Goal: Complete application form

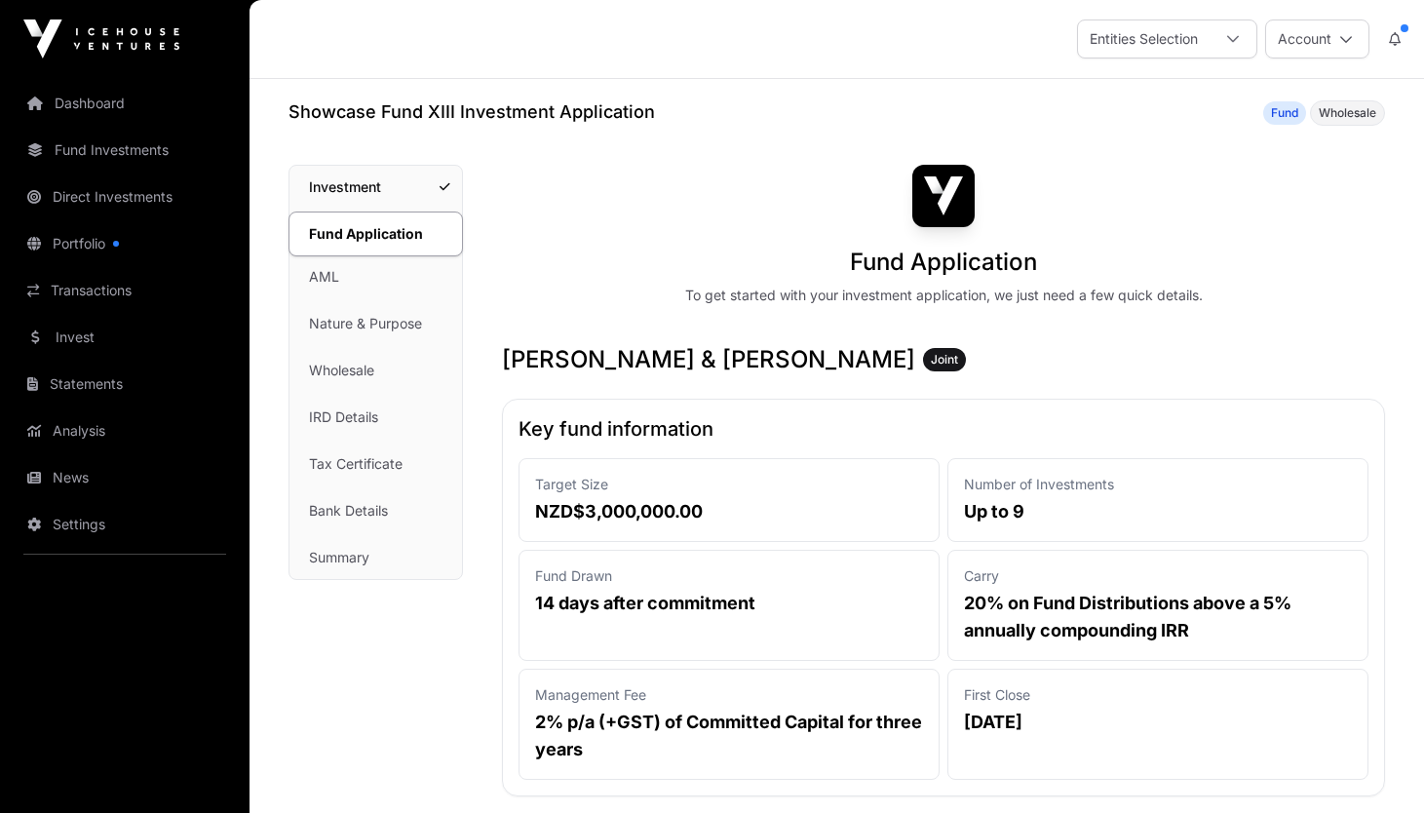
scroll to position [7891, 0]
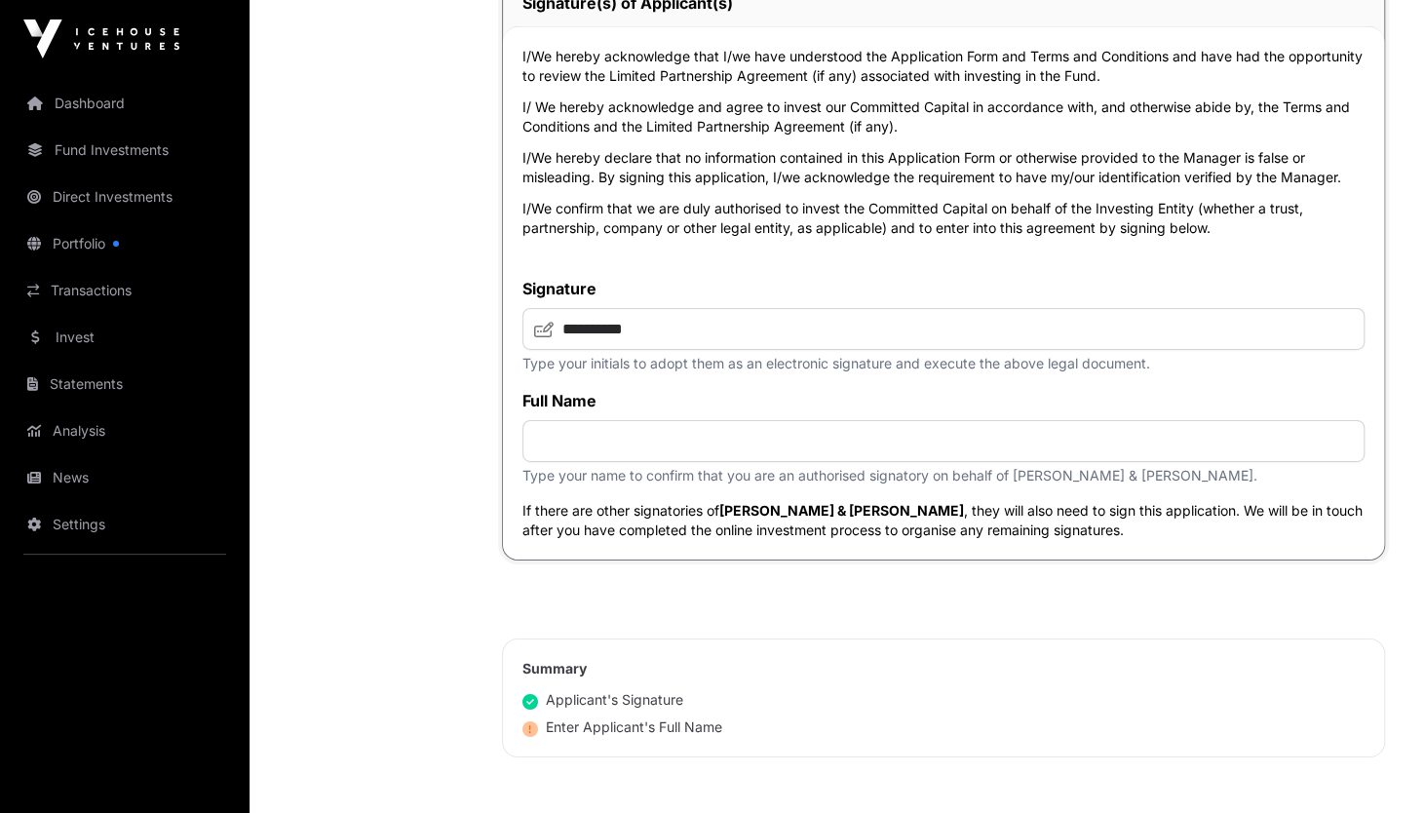
click at [584, 462] on input "text" at bounding box center [943, 441] width 842 height 42
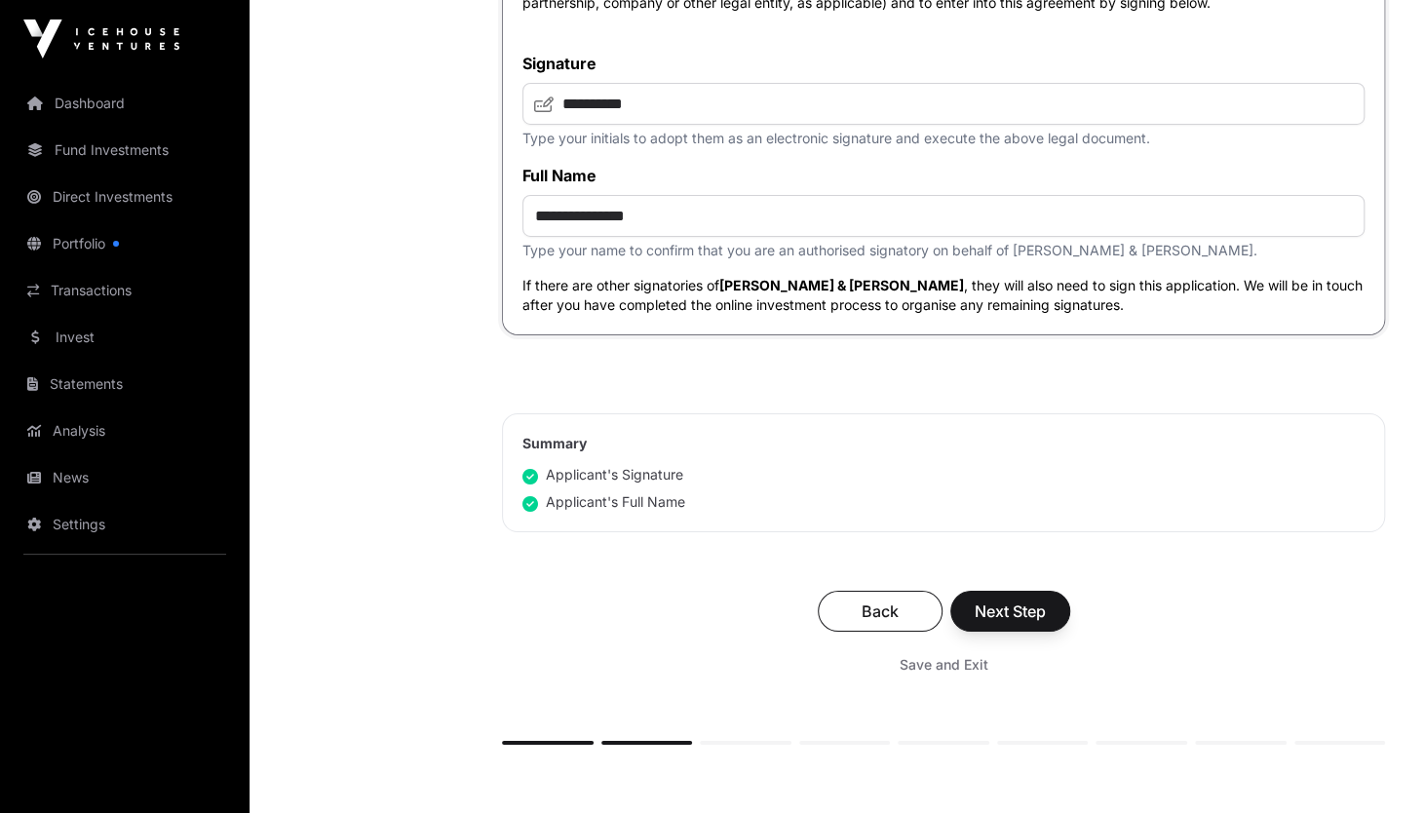
scroll to position [8305, 0]
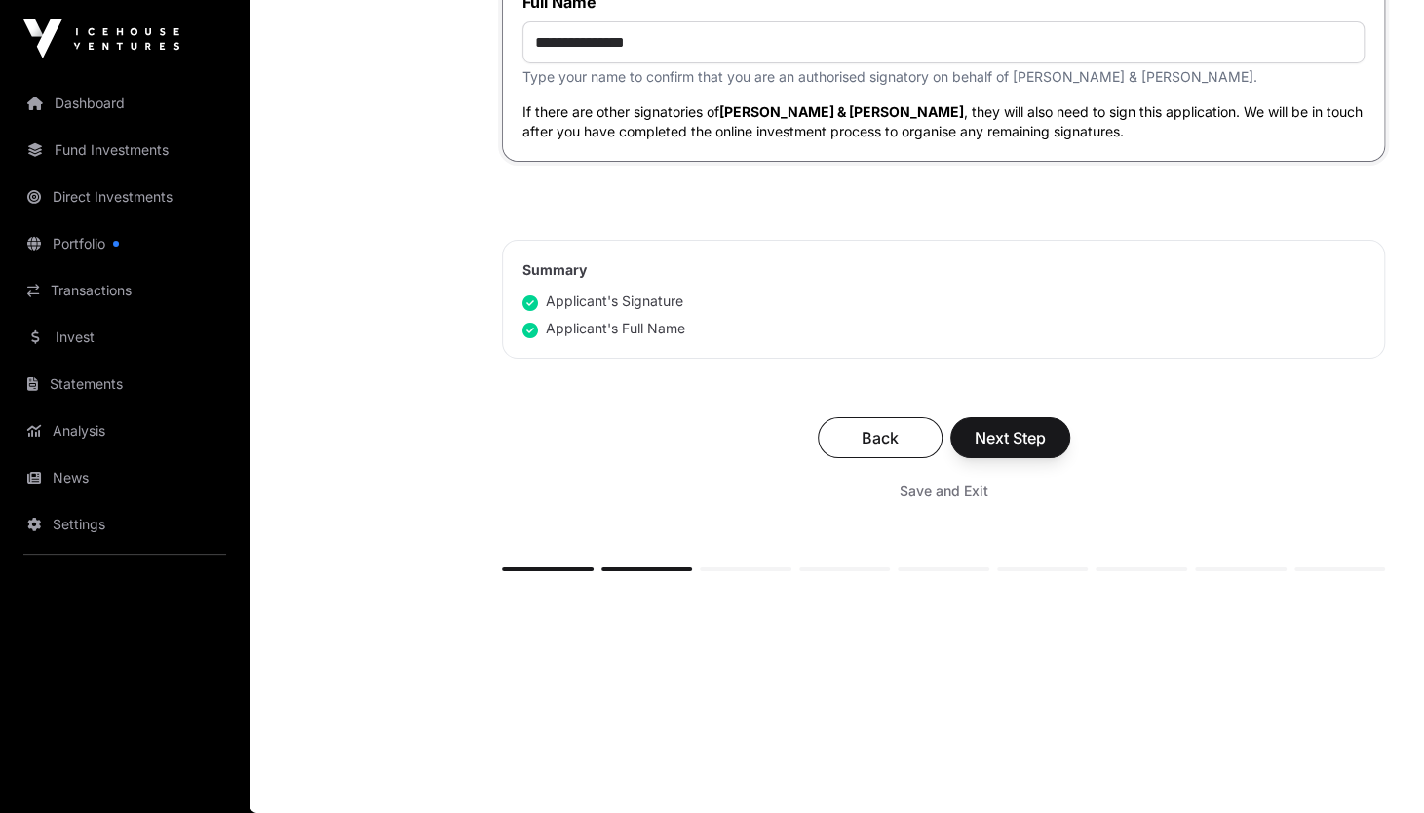
type input "**********"
click at [1038, 432] on span "Next Step" at bounding box center [1010, 437] width 71 height 23
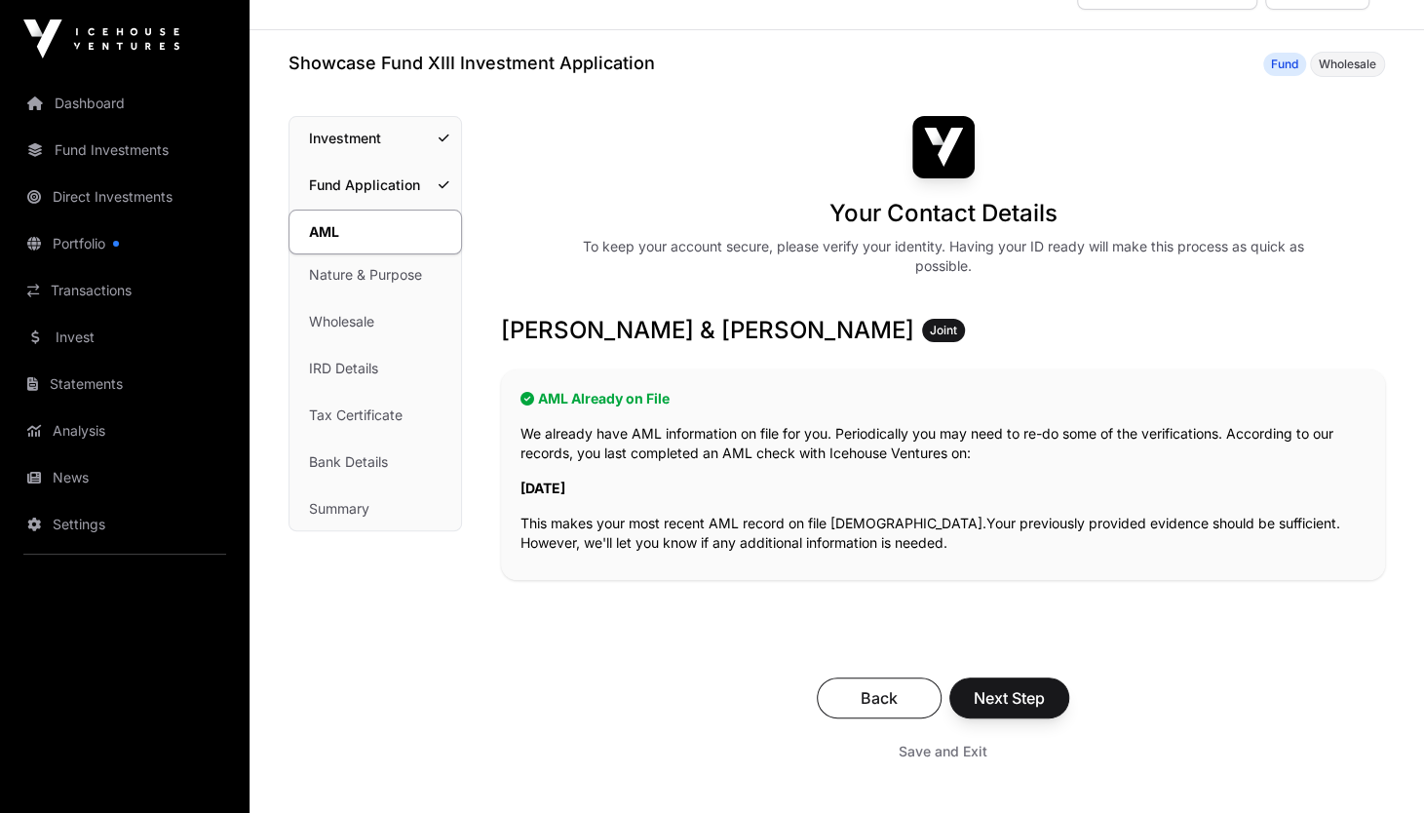
scroll to position [73, 0]
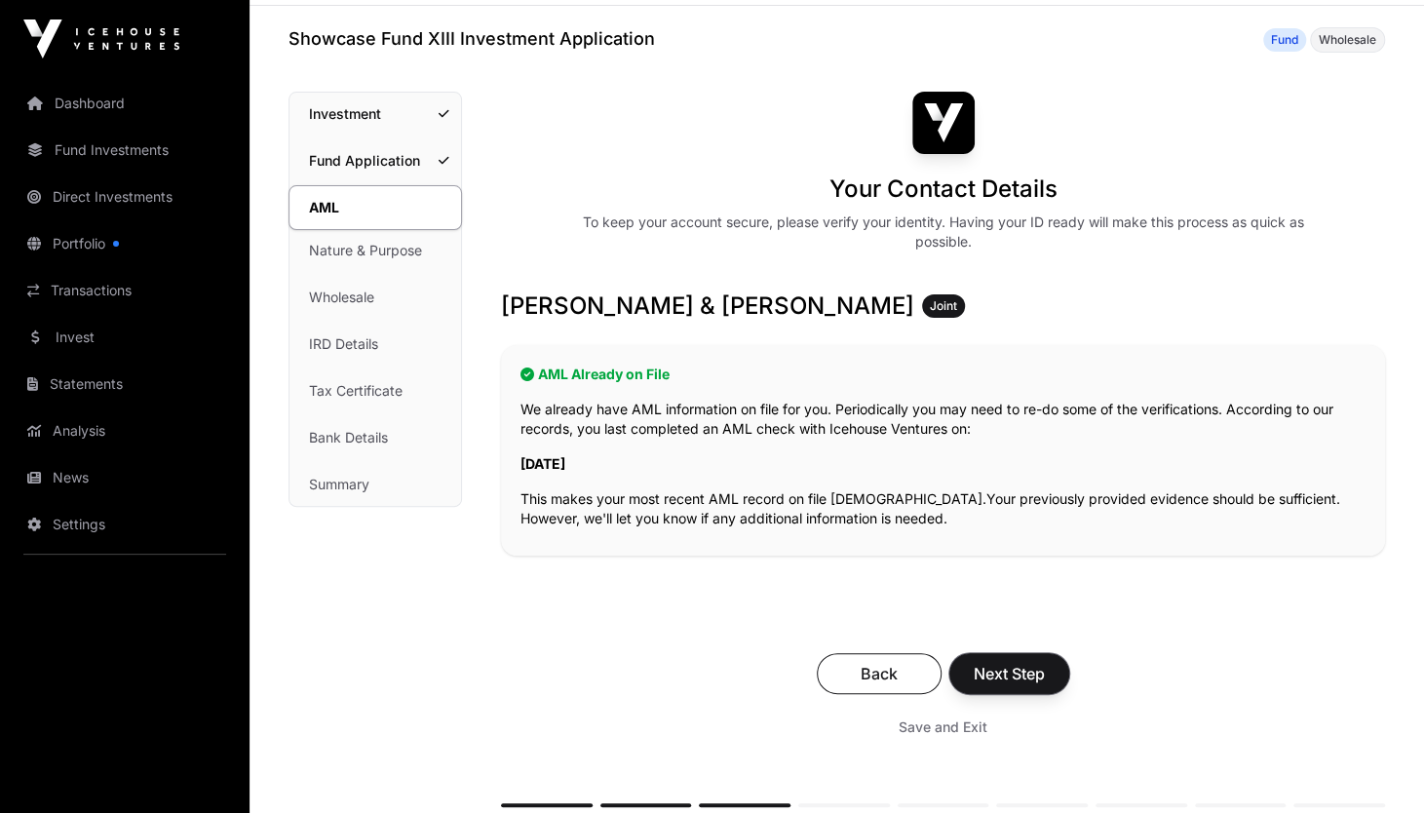
click at [1023, 673] on span "Next Step" at bounding box center [1009, 673] width 71 height 23
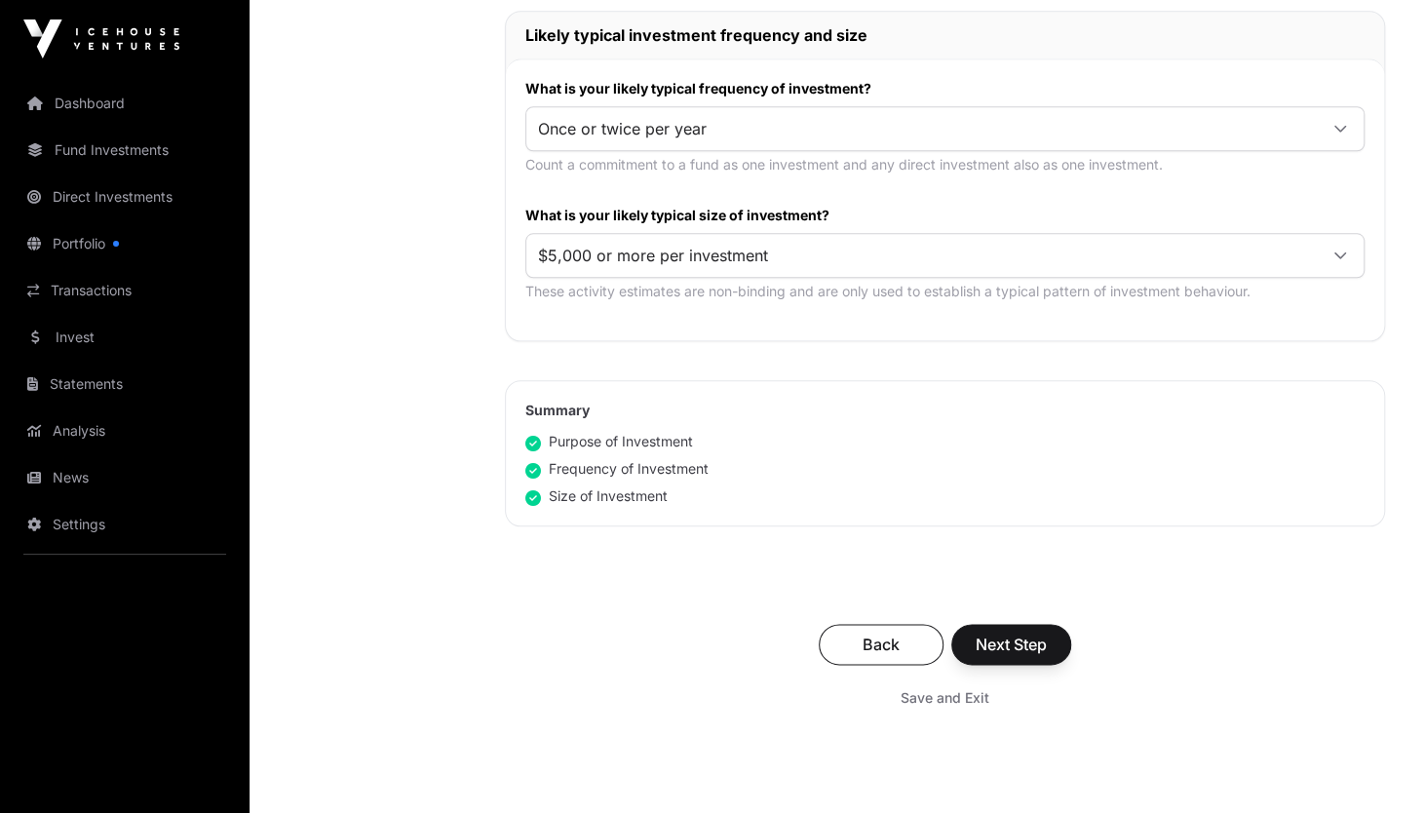
scroll to position [1023, 0]
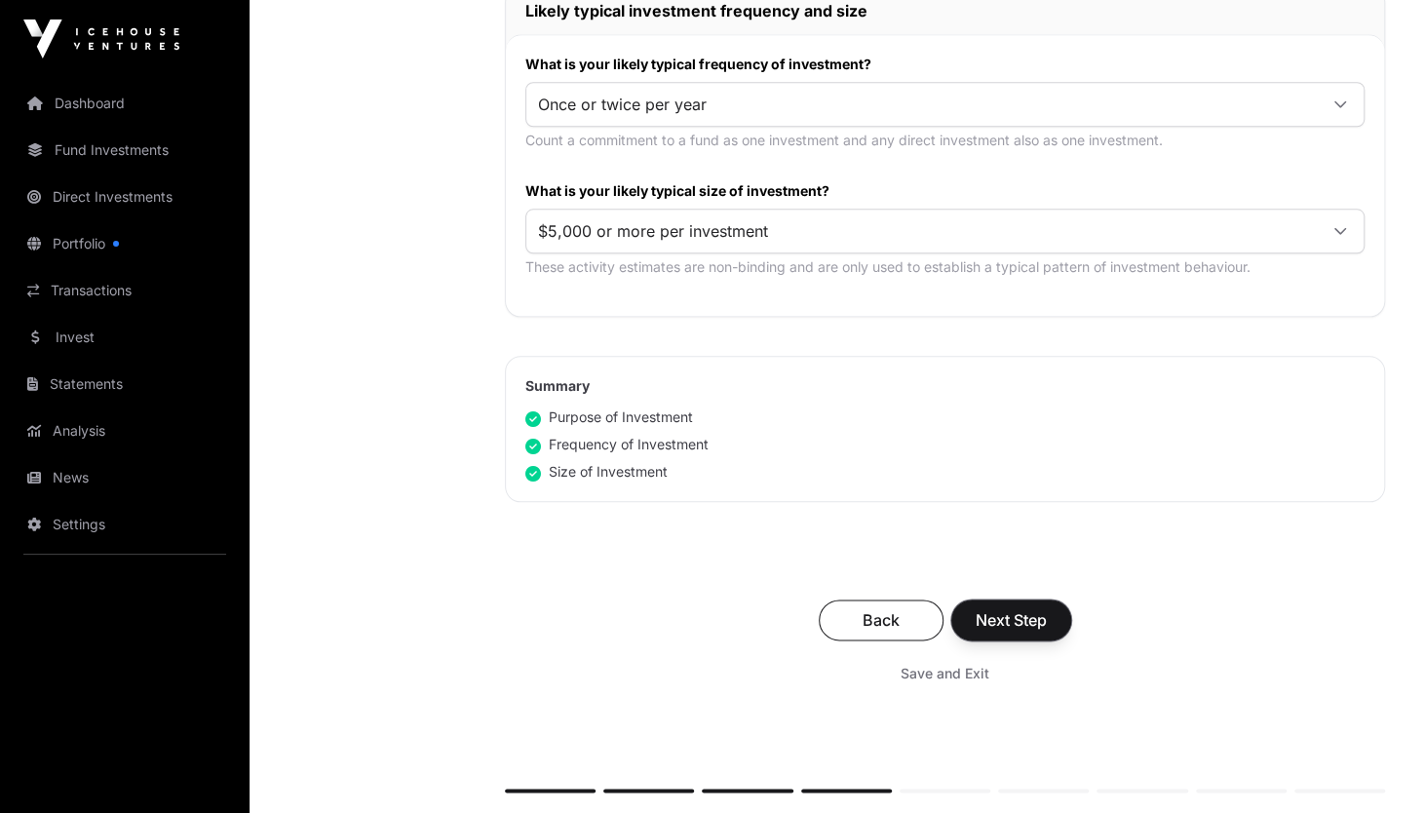
click at [1014, 611] on span "Next Step" at bounding box center [1011, 619] width 71 height 23
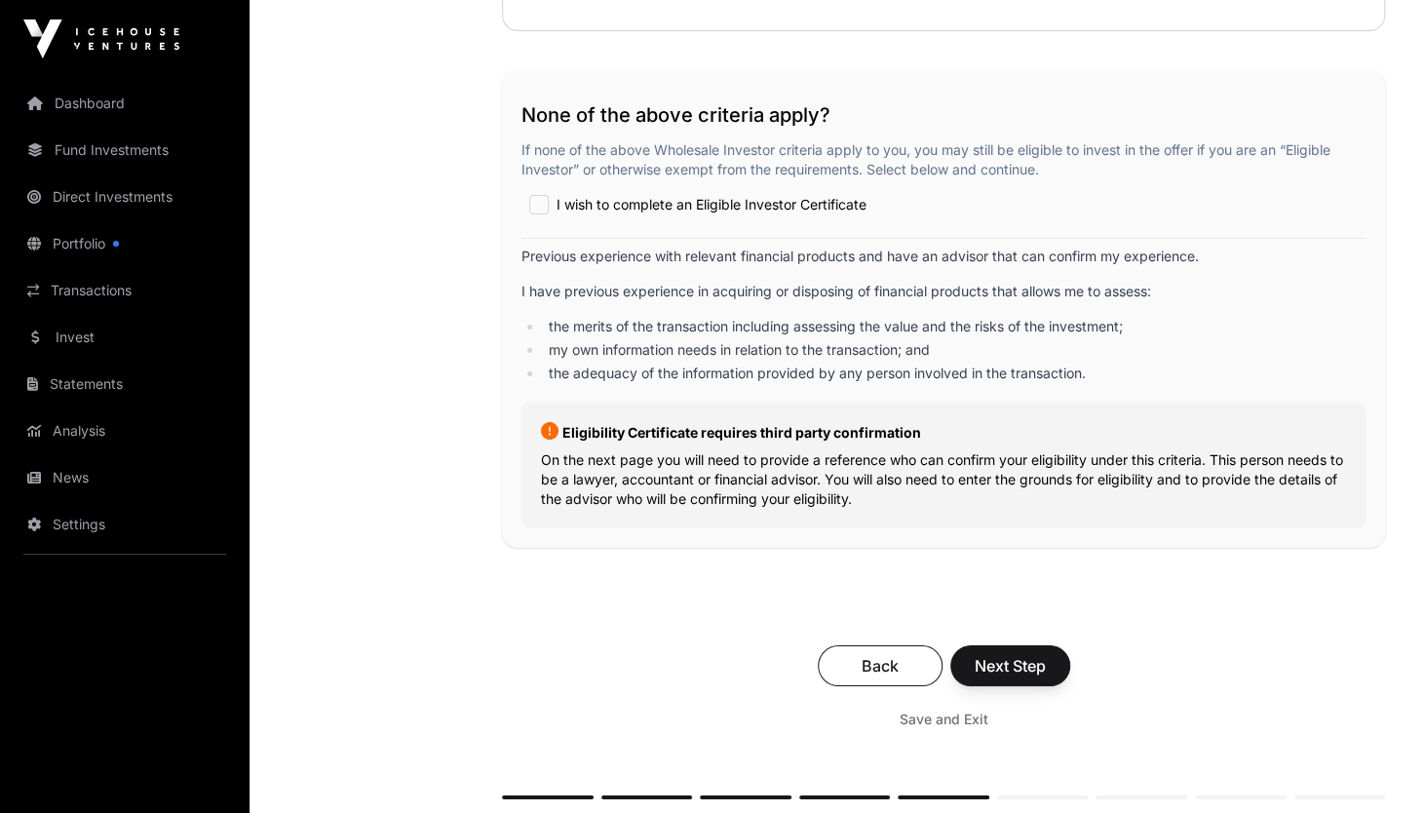
scroll to position [4000, 0]
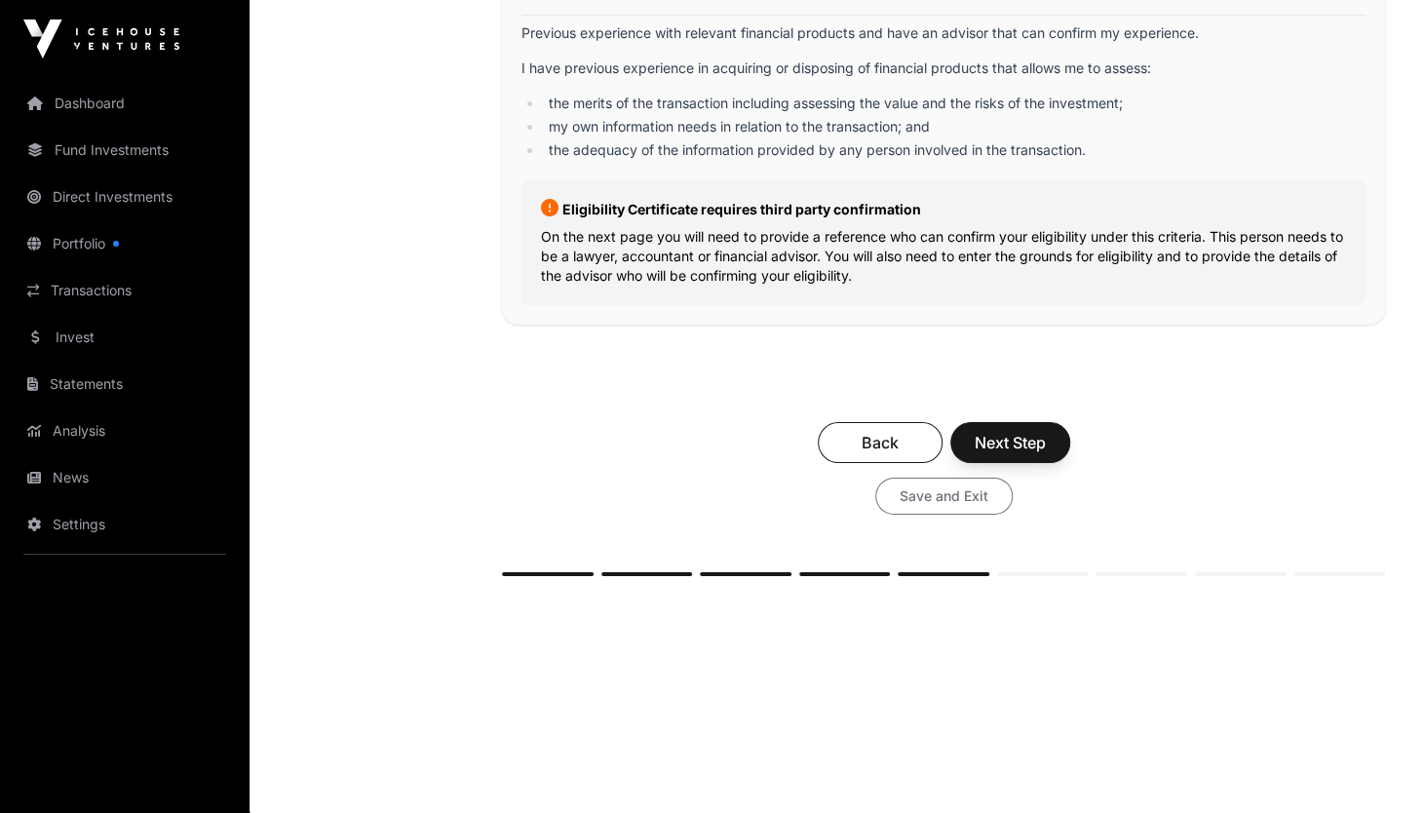
click at [946, 491] on span "Save and Exit" at bounding box center [944, 495] width 89 height 19
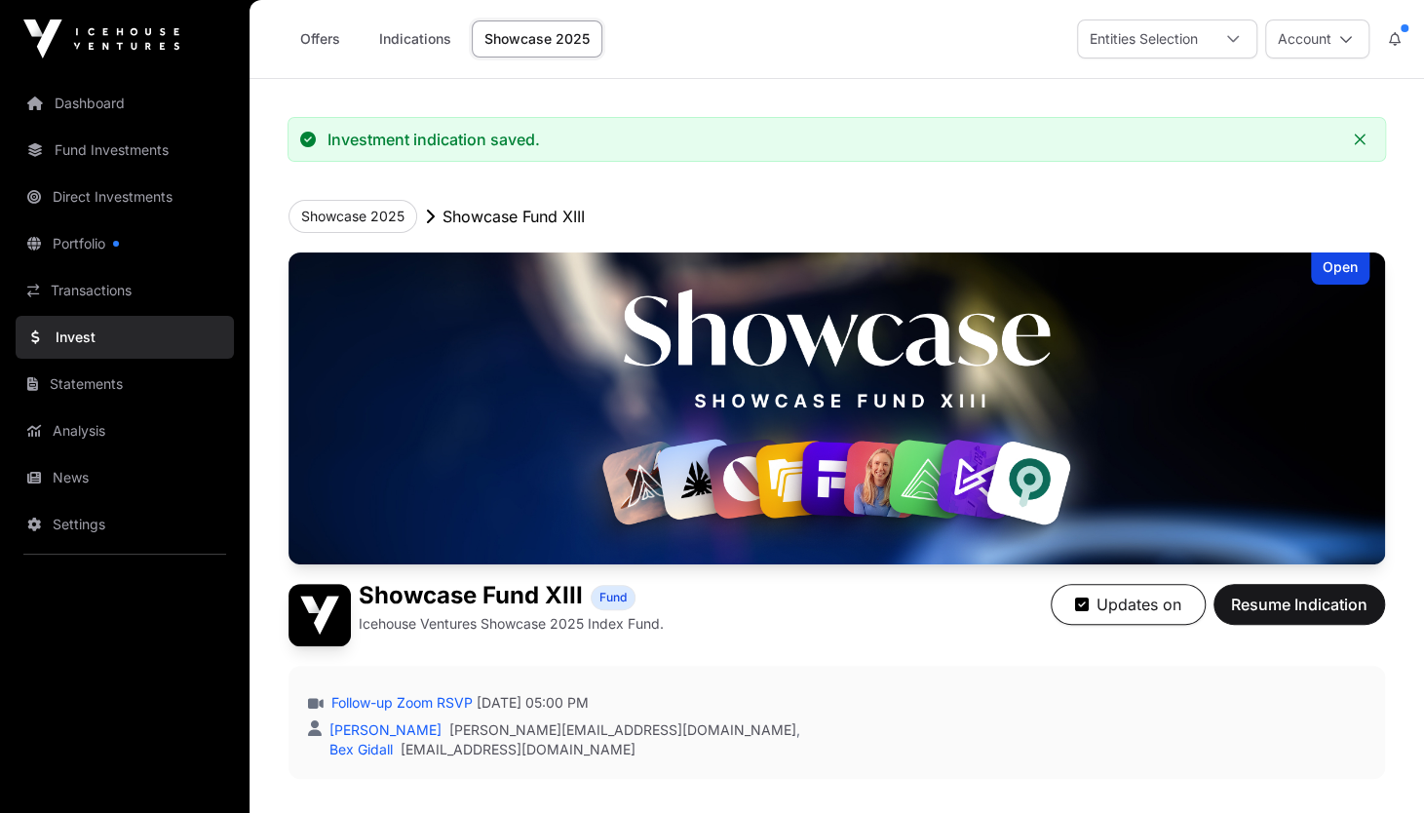
click at [97, 98] on link "Dashboard" at bounding box center [125, 103] width 218 height 43
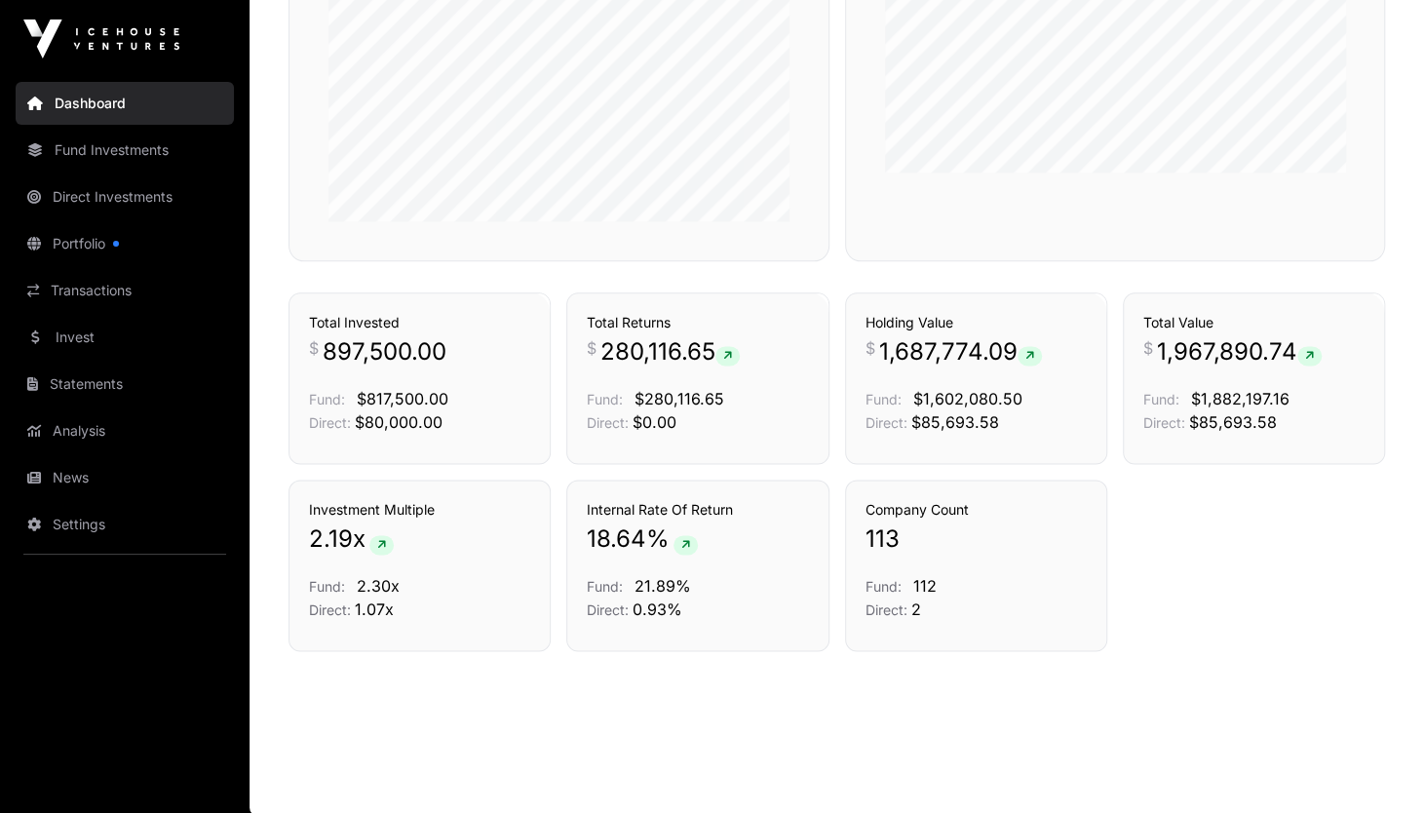
scroll to position [803, 0]
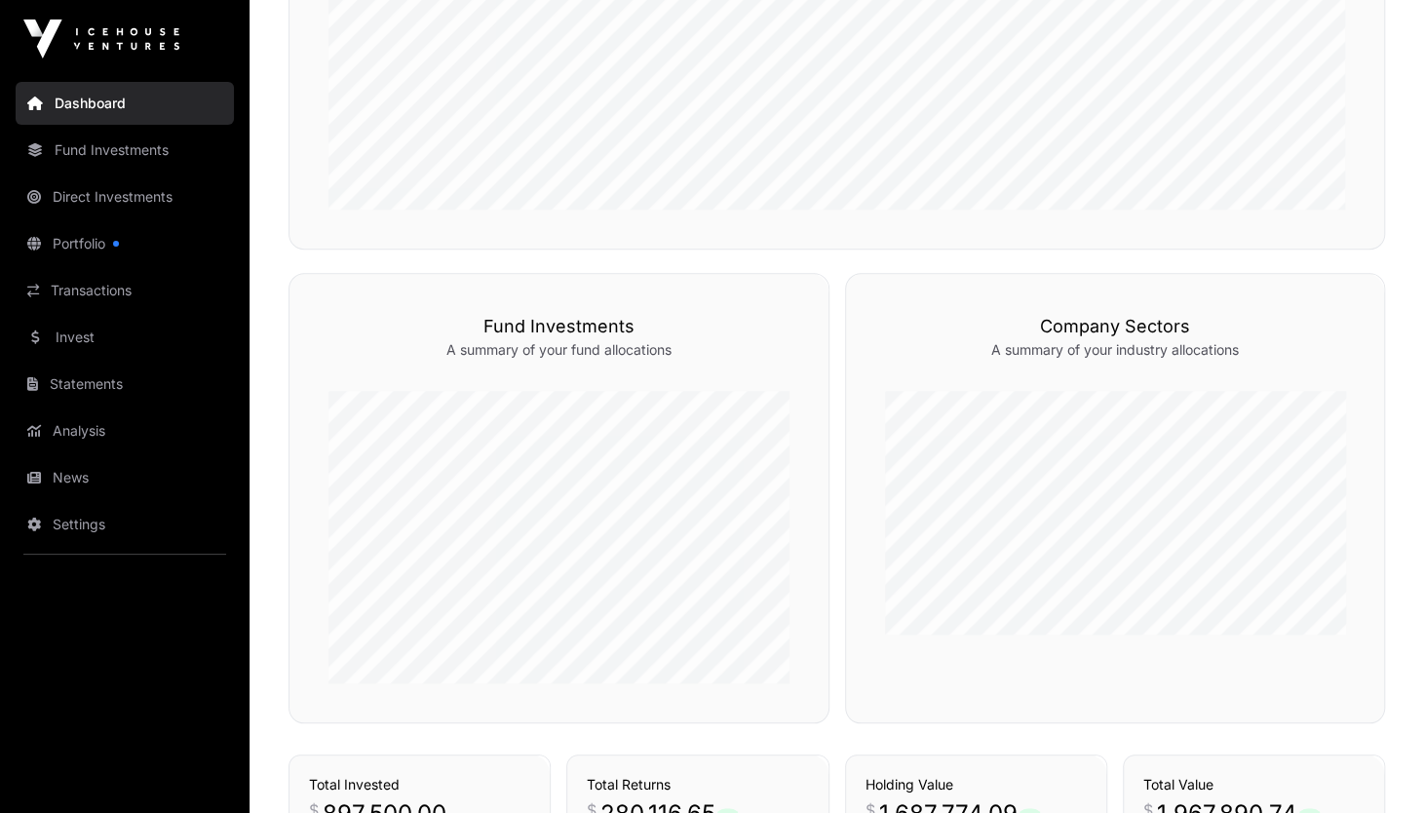
click at [101, 342] on link "Invest" at bounding box center [125, 337] width 218 height 43
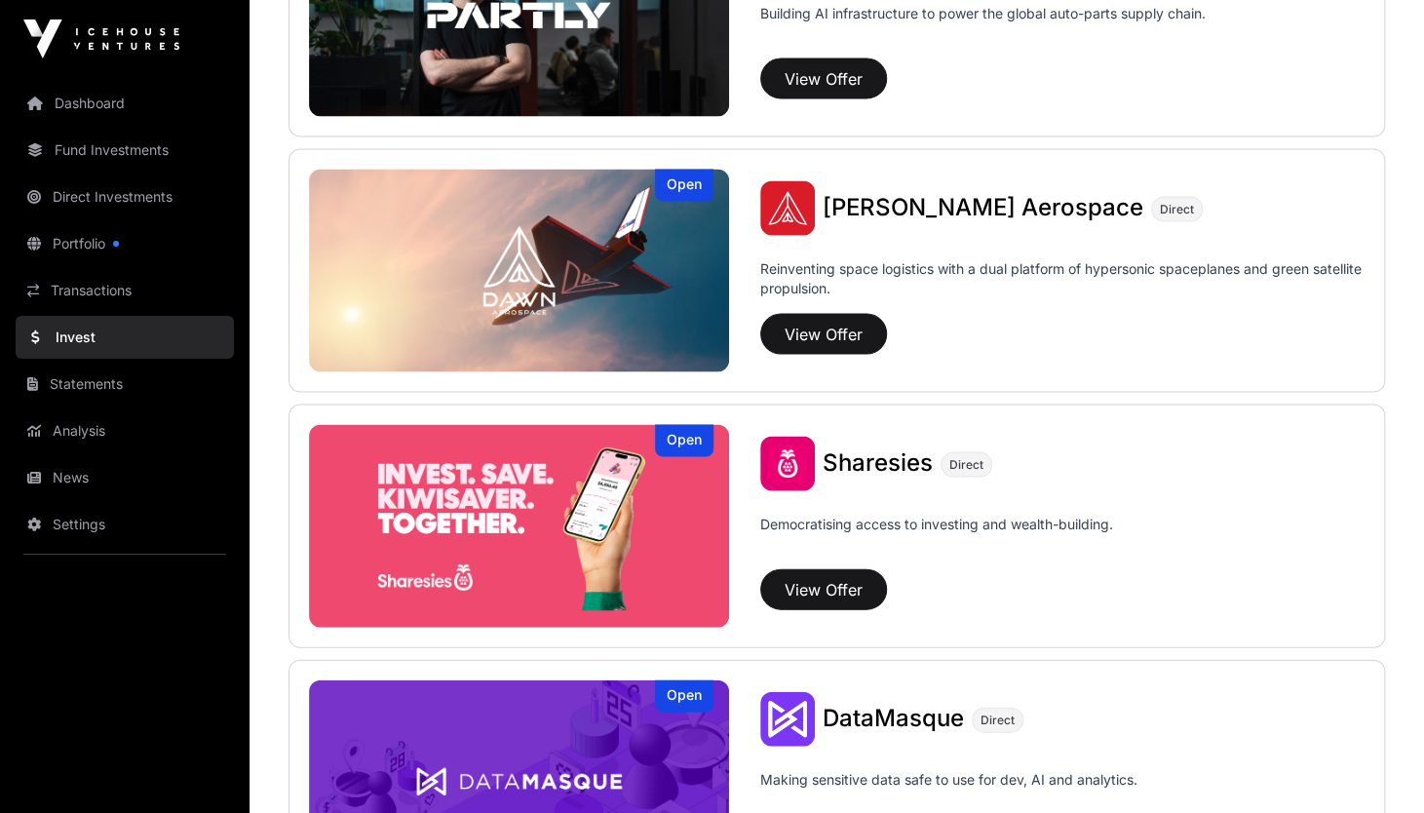
scroll to position [2645, 0]
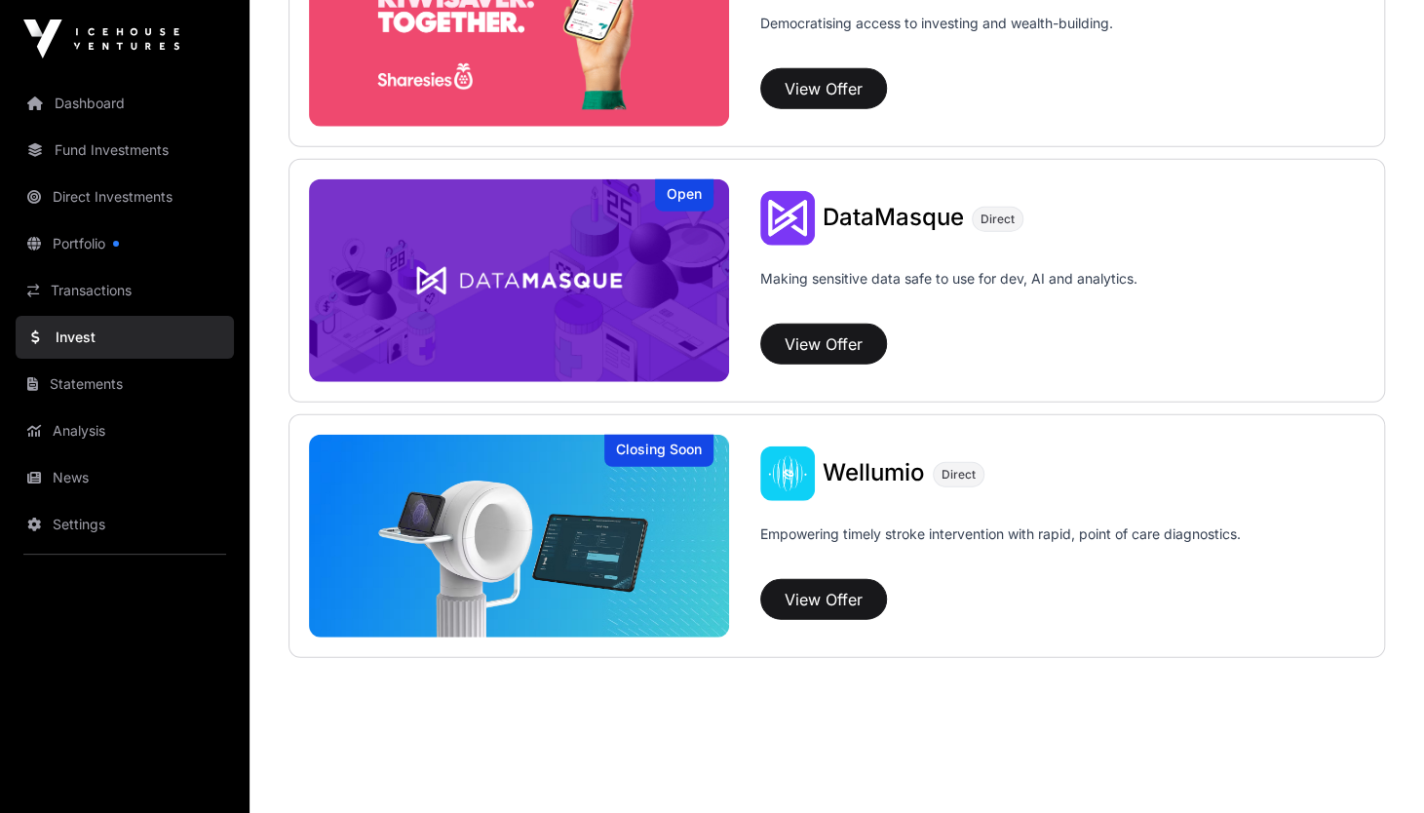
click at [84, 104] on link "Dashboard" at bounding box center [125, 103] width 218 height 43
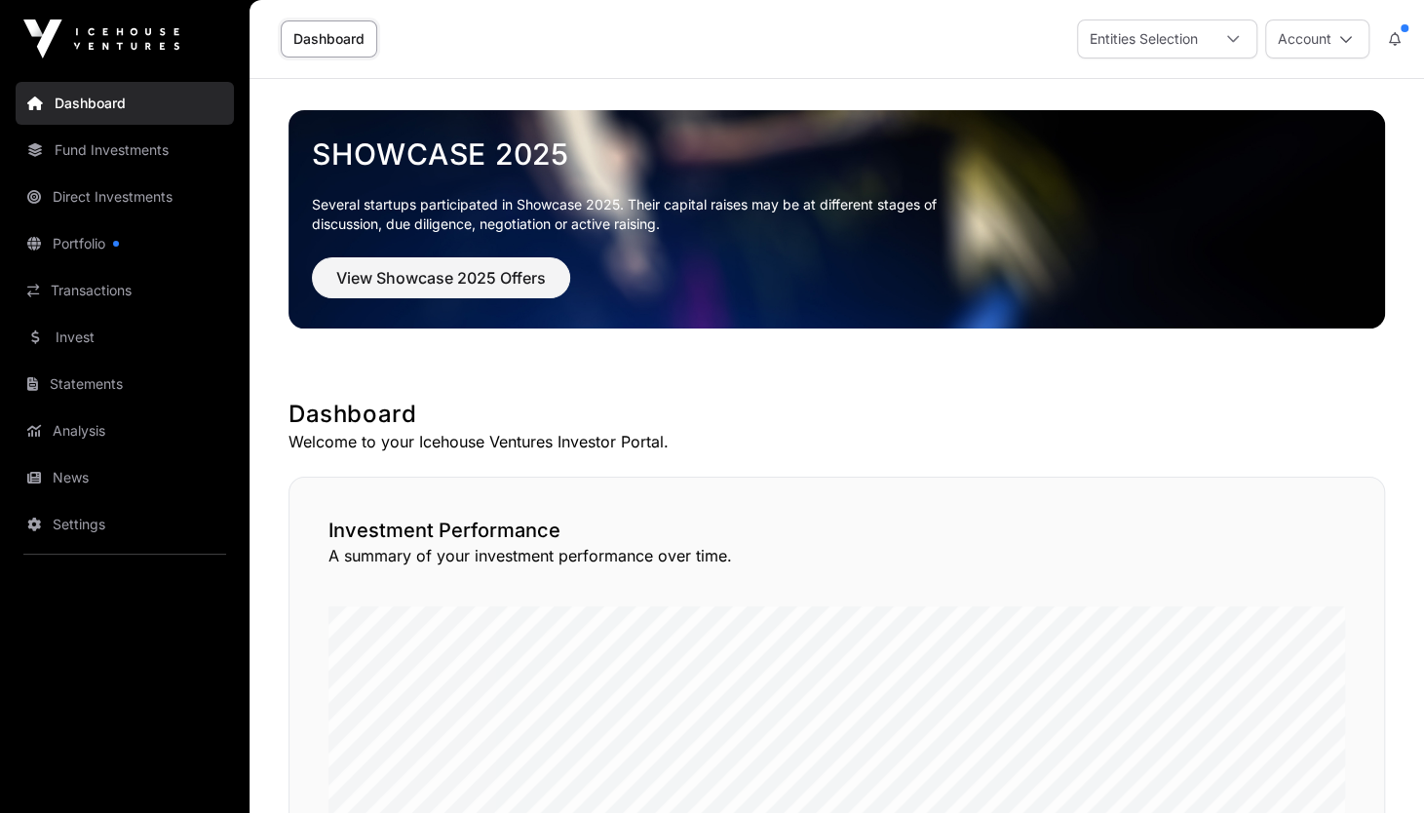
click at [1345, 34] on icon at bounding box center [1346, 39] width 14 height 14
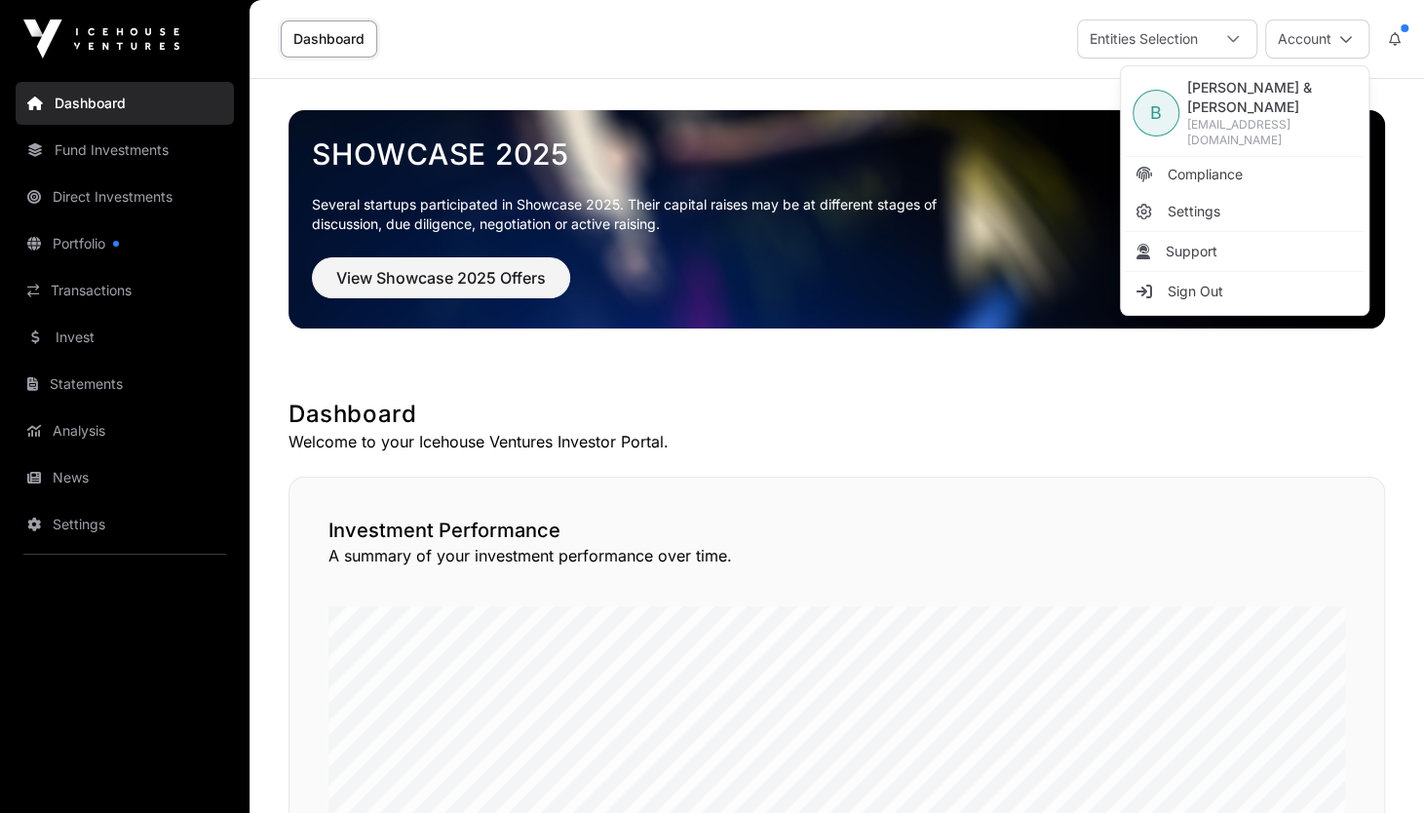
click at [1215, 161] on link "Compliance" at bounding box center [1245, 174] width 240 height 35
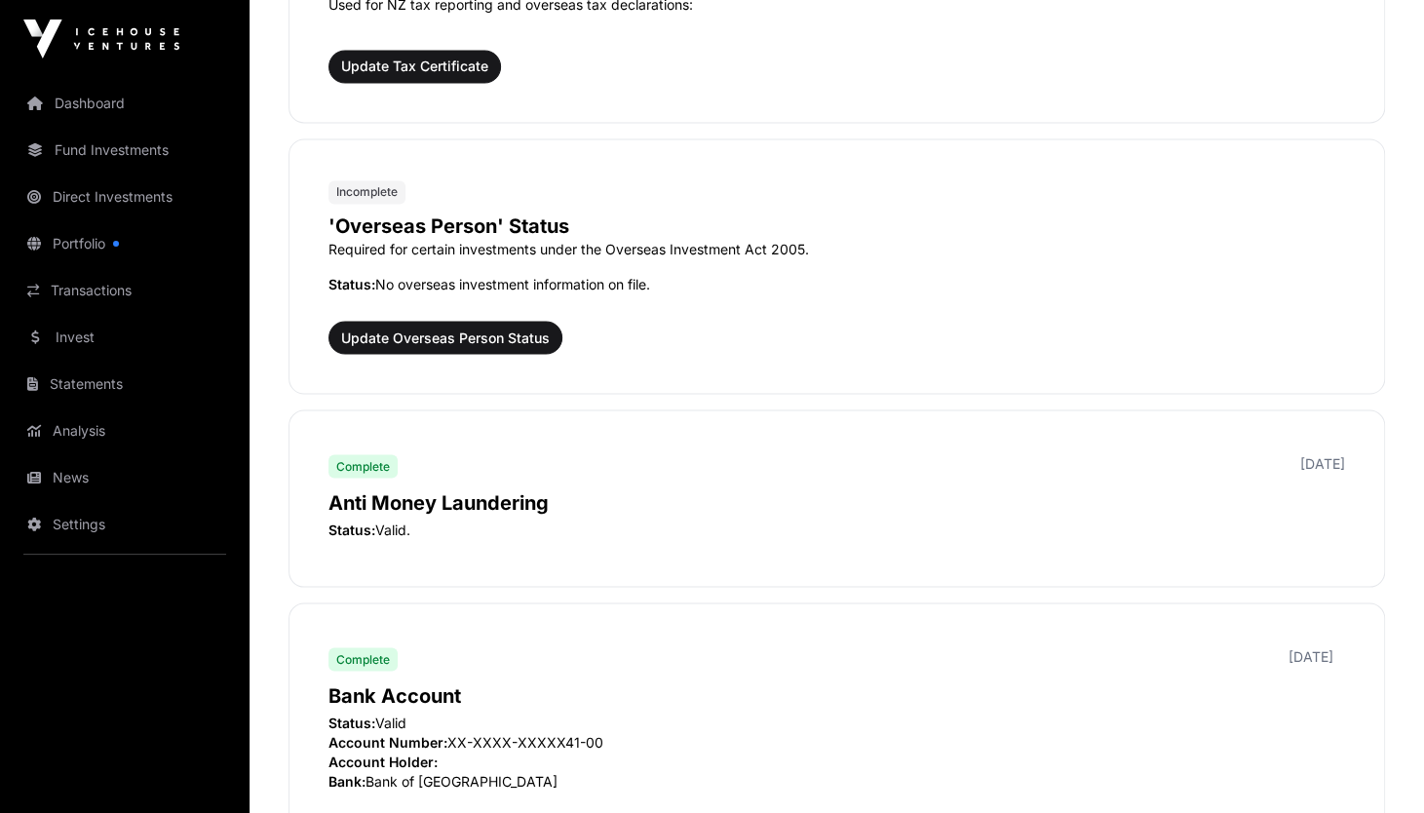
scroll to position [1856, 0]
